Goal: Task Accomplishment & Management: Complete application form

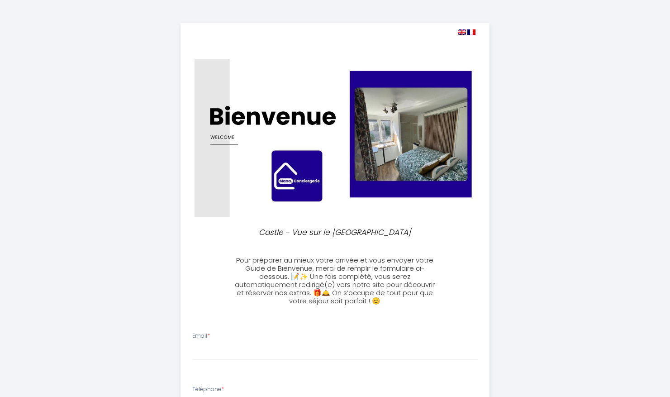
select select
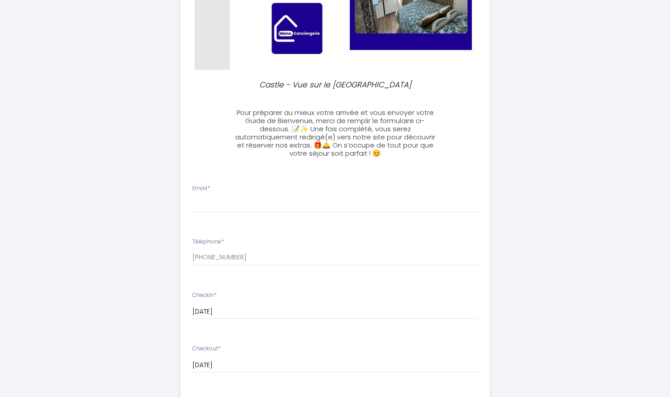
scroll to position [149, 0]
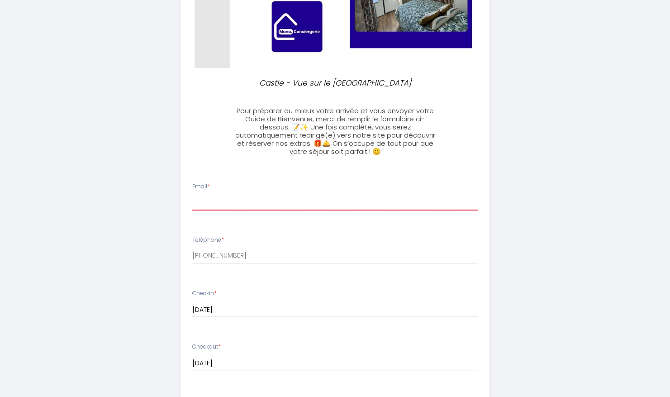
click at [264, 199] on input "Email *" at bounding box center [334, 202] width 285 height 16
type input "[PERSON_NAME][EMAIL_ADDRESS][DOMAIN_NAME]"
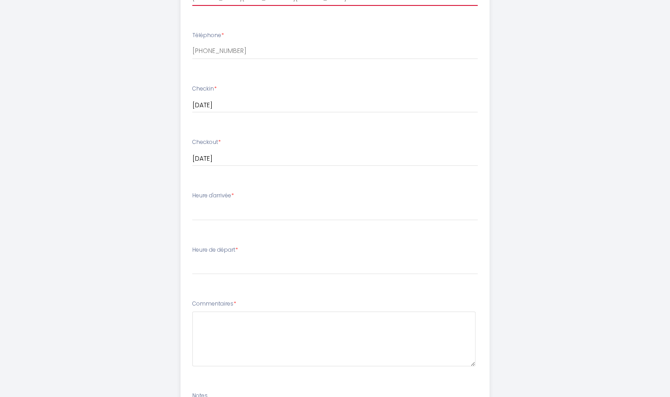
scroll to position [355, 0]
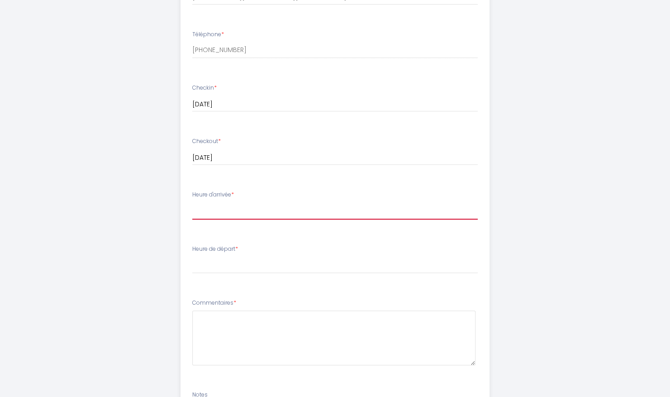
click at [211, 212] on select "16:00 16:30 17:00 17:30 18:00 18:30 19:00 19:30 20:00 20:30 21:00 21:30 22:00 2…" at bounding box center [334, 210] width 285 height 17
select select "16:00"
click at [192, 202] on select "16:00 16:30 17:00 17:30 18:00 18:30 19:00 19:30 20:00 20:30 21:00 21:30 22:00 2…" at bounding box center [334, 210] width 285 height 17
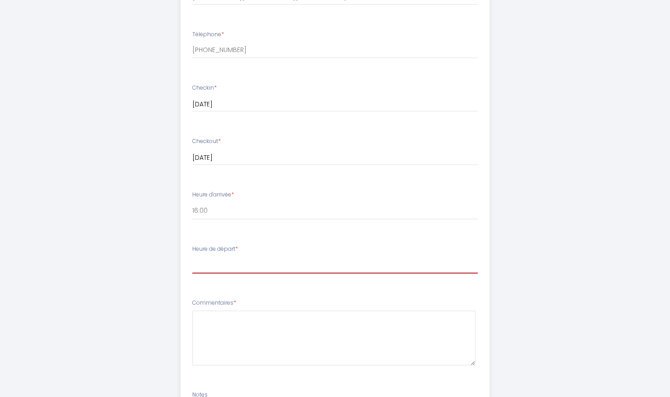
click at [251, 263] on select "00:00 00:30 01:00 01:30 02:00 02:30 03:00 03:30 04:00 04:30 05:00 05:30 06:00 0…" at bounding box center [334, 264] width 285 height 17
select select "11:00"
click at [192, 256] on select "00:00 00:30 01:00 01:30 02:00 02:30 03:00 03:30 04:00 04:30 05:00 05:30 06:00 0…" at bounding box center [334, 264] width 285 height 17
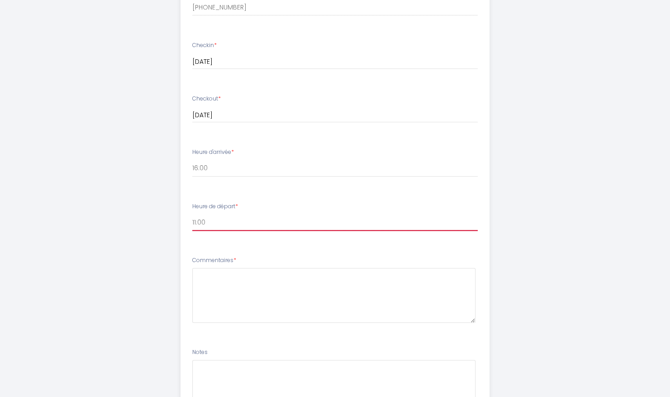
scroll to position [399, 0]
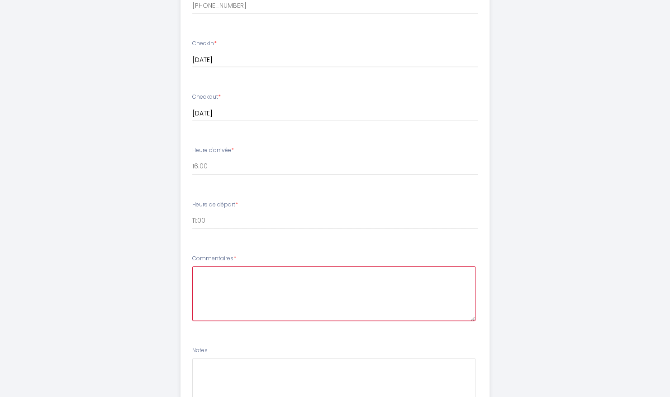
click at [216, 287] on textarea at bounding box center [333, 293] width 283 height 55
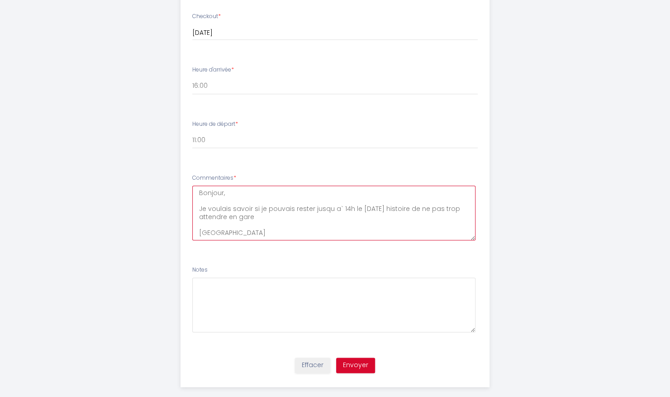
scroll to position [491, 0]
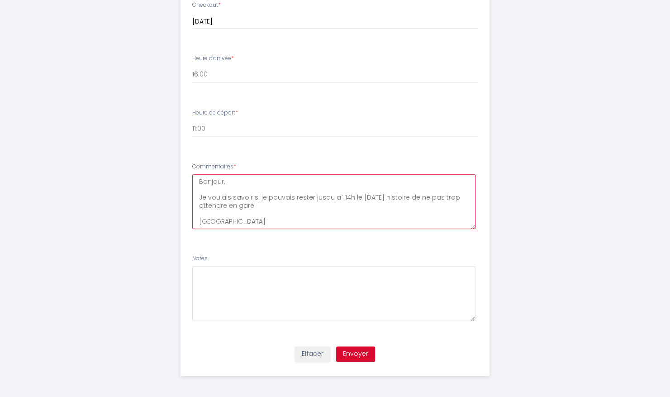
type textarea "Bonjour, Je voulais savoir si je pouvais rester jusqu a` 14h le [DATE] histoire…"
click at [359, 354] on button "Envoyer" at bounding box center [355, 353] width 39 height 15
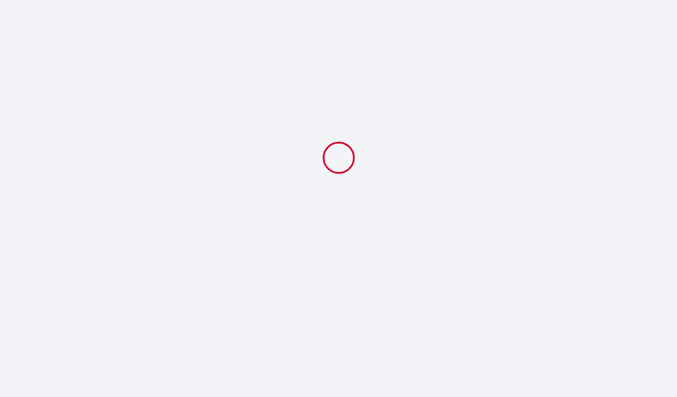
select select "11:00"
